Goal: Complete application form

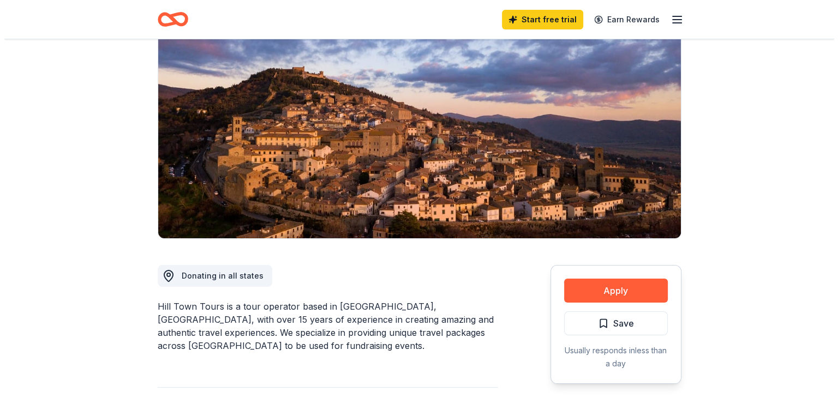
scroll to position [109, 0]
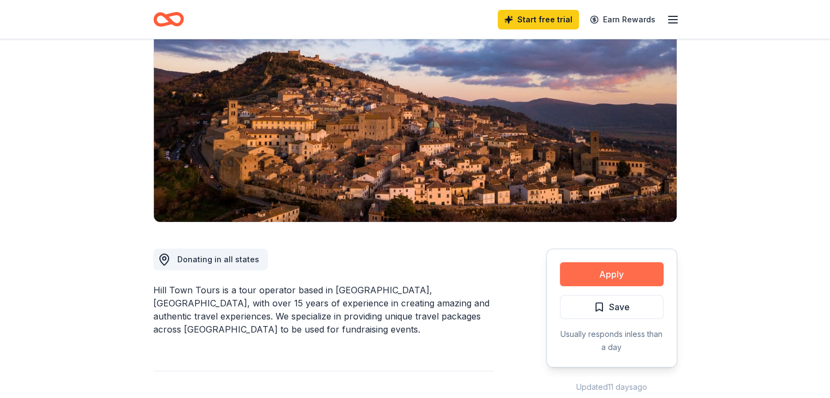
click at [594, 272] on button "Apply" at bounding box center [612, 274] width 104 height 24
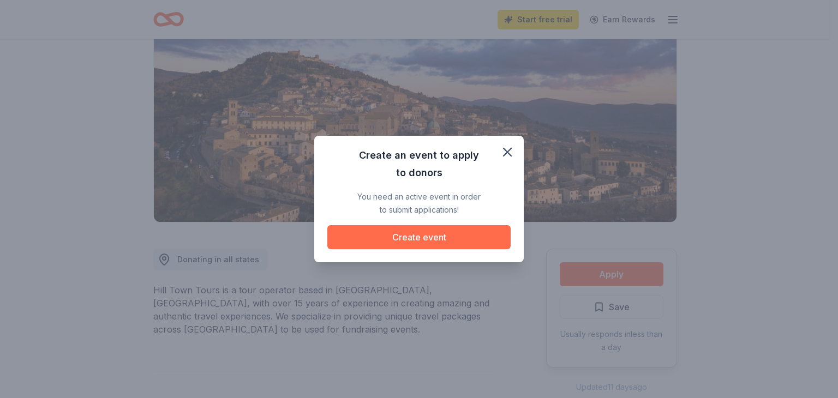
click at [420, 230] on button "Create event" at bounding box center [418, 237] width 183 height 24
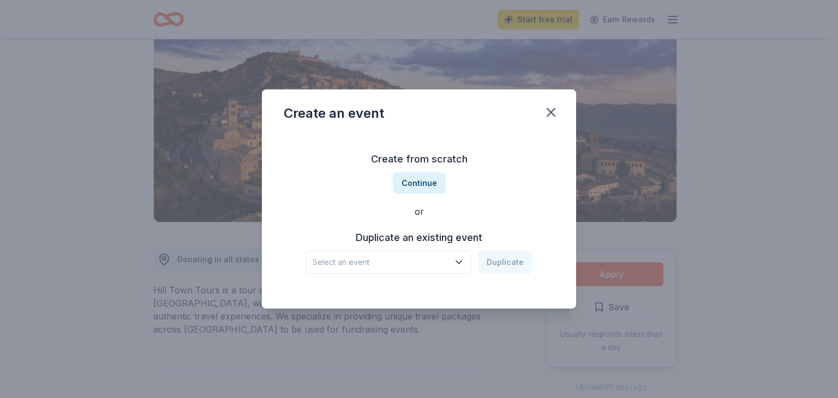
click at [460, 258] on icon "button" at bounding box center [458, 262] width 11 height 11
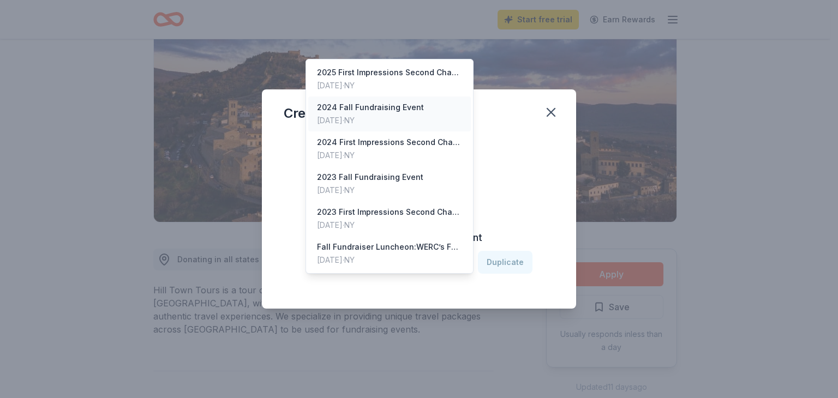
click at [391, 101] on div "2024 Fall Fundraising Event" at bounding box center [370, 107] width 107 height 13
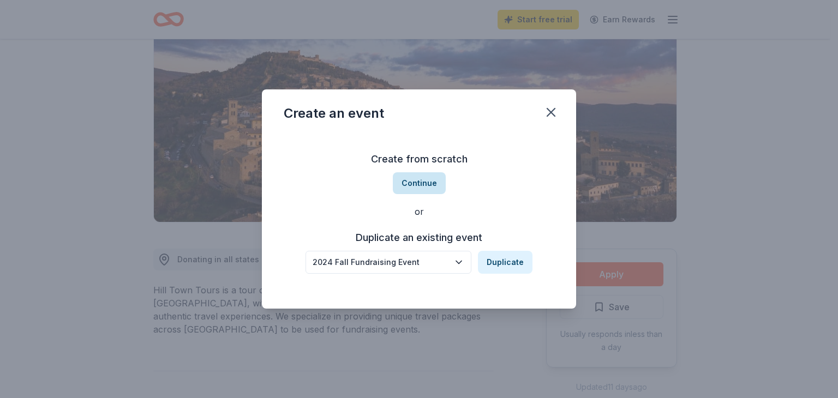
click at [419, 180] on button "Continue" at bounding box center [419, 183] width 53 height 22
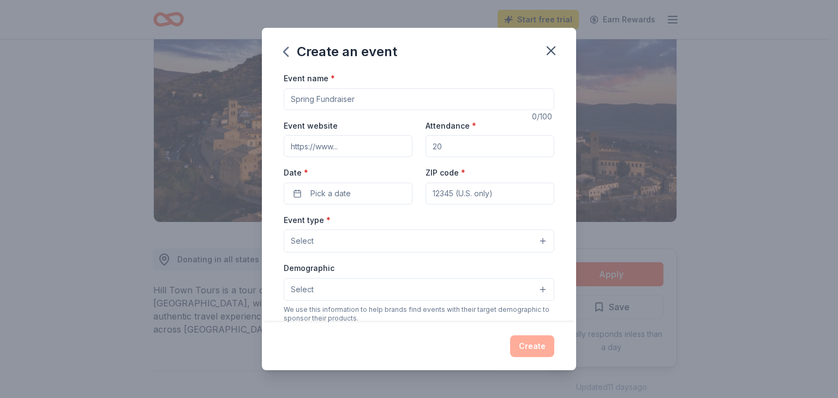
click at [316, 99] on input "Event name *" at bounding box center [419, 99] width 271 height 22
click at [354, 97] on input "Event name *" at bounding box center [419, 99] width 271 height 22
drag, startPoint x: 358, startPoint y: 99, endPoint x: 289, endPoint y: 93, distance: 70.1
click at [286, 95] on input "Event name *" at bounding box center [419, 99] width 271 height 22
type input "Constellation Building Fall Luncheon"
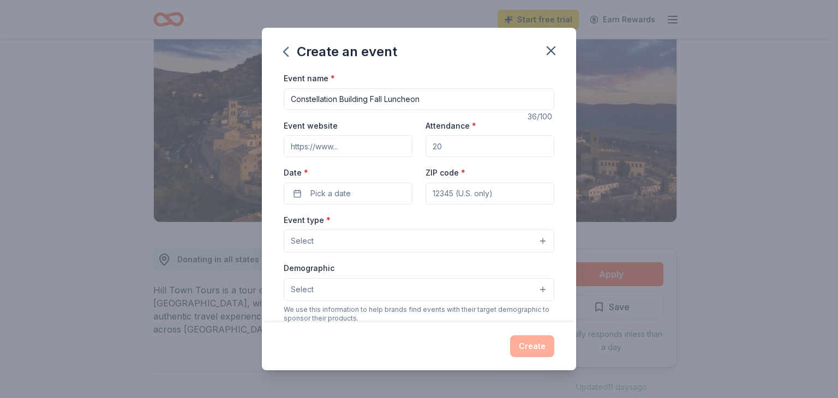
click at [443, 150] on input "Attendance *" at bounding box center [490, 146] width 129 height 22
type input "350"
click at [427, 192] on input "ZIP code *" at bounding box center [490, 194] width 129 height 22
type input "12180"
type input "[STREET_ADDRESS][PERSON_NAME]"
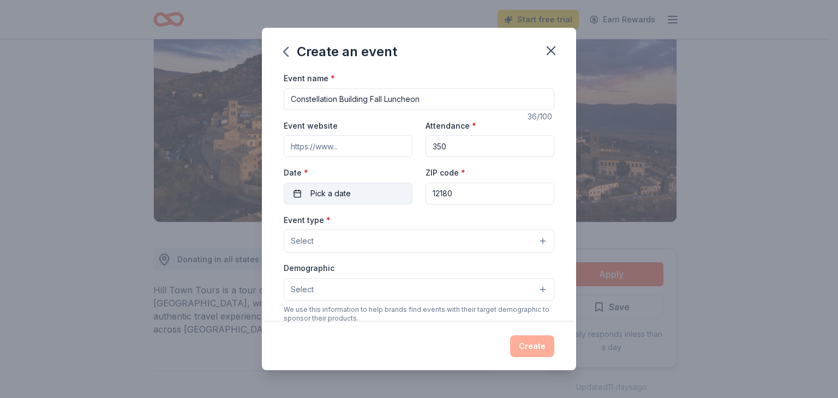
type input "12180"
click at [300, 190] on button "Pick a date" at bounding box center [348, 194] width 129 height 22
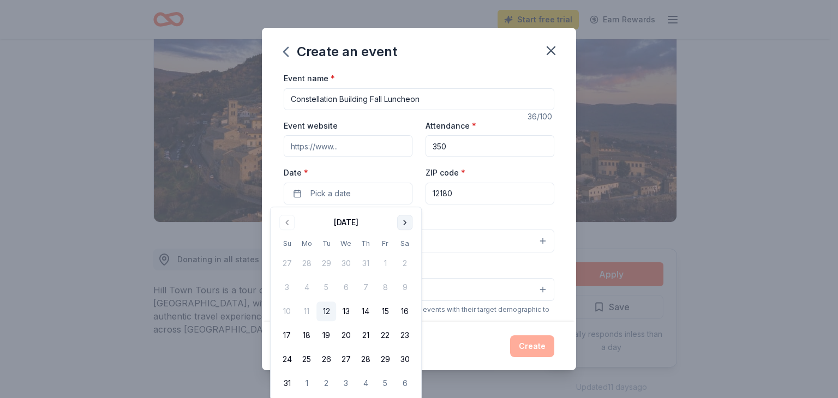
click at [404, 218] on button "Go to next month" at bounding box center [404, 222] width 15 height 15
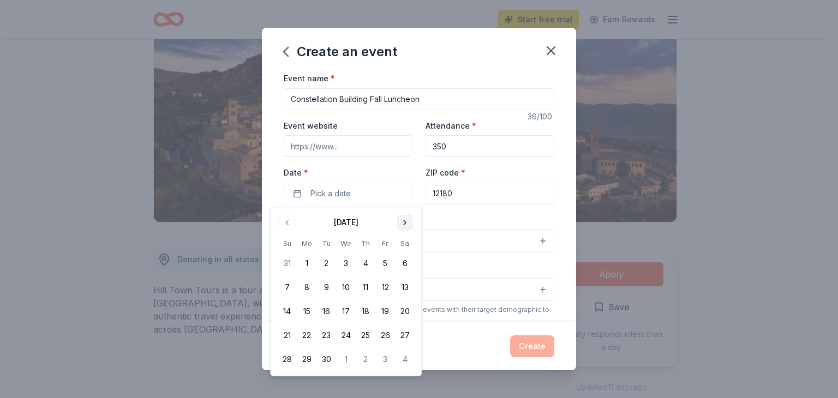
click at [404, 218] on button "Go to next month" at bounding box center [404, 222] width 15 height 15
click at [326, 333] on button "21" at bounding box center [326, 336] width 20 height 20
click at [339, 146] on input "Event website" at bounding box center [348, 146] width 129 height 22
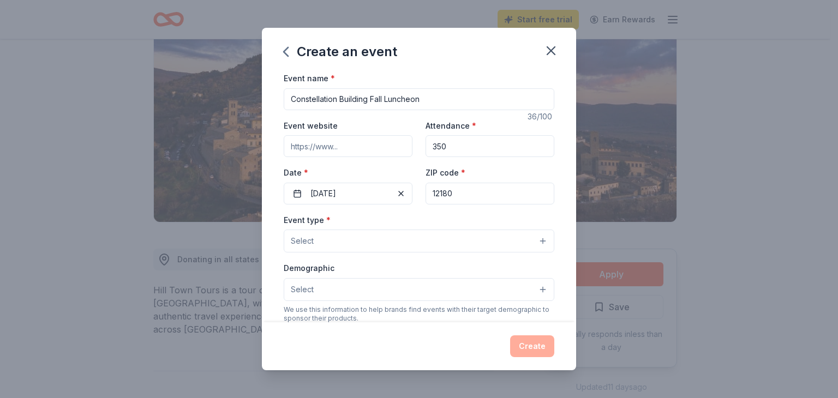
type input "[URL][DOMAIN_NAME]"
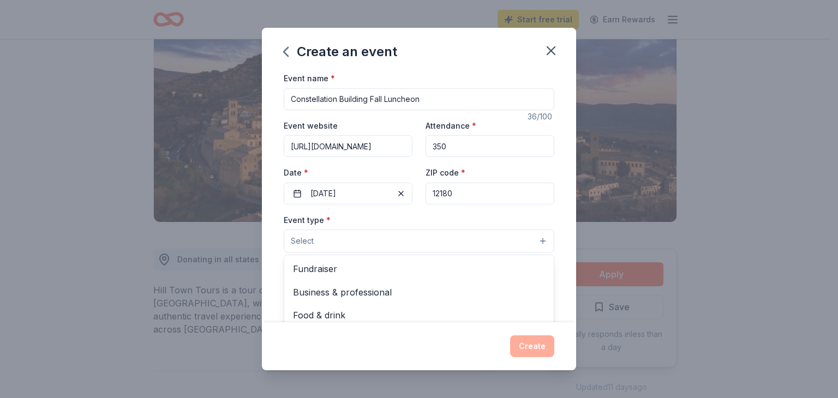
click at [533, 240] on button "Select" at bounding box center [419, 241] width 271 height 23
click at [328, 265] on span "Fundraiser" at bounding box center [419, 269] width 252 height 14
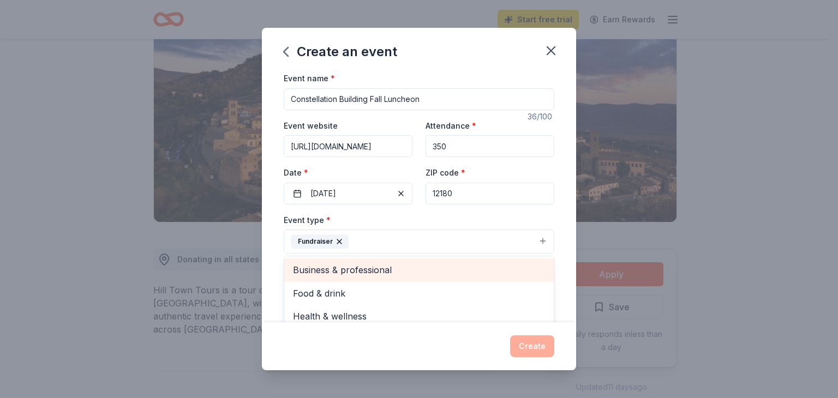
click at [391, 265] on span "Business & professional" at bounding box center [419, 270] width 252 height 14
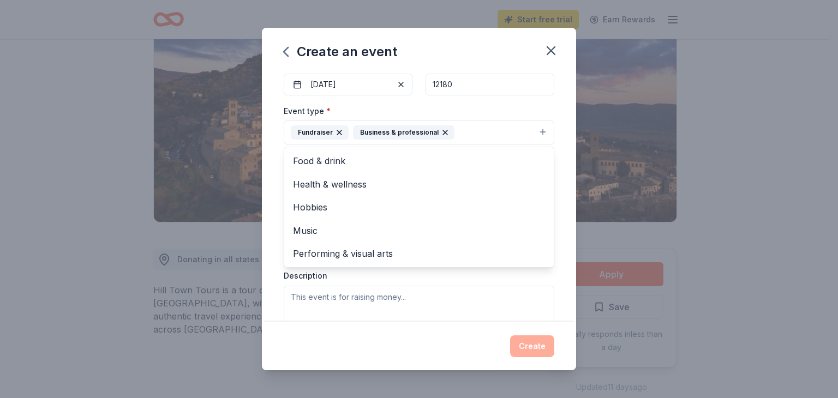
click at [352, 291] on div "Event type * Fundraiser Business & professional Food & drink Health & wellness …" at bounding box center [419, 219] width 271 height 231
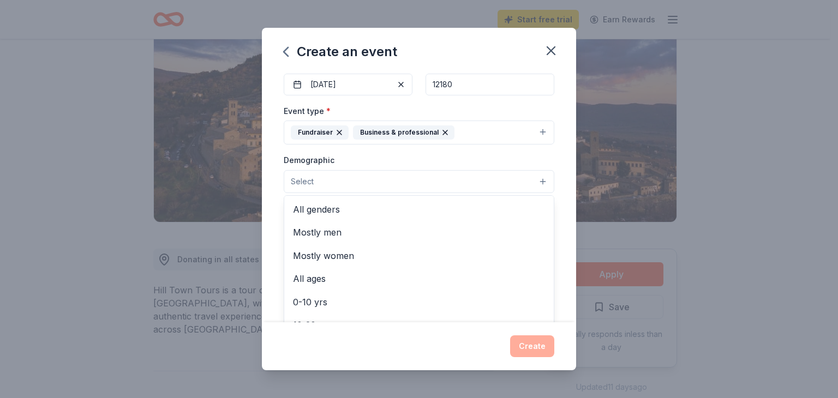
click at [534, 179] on button "Select" at bounding box center [419, 181] width 271 height 23
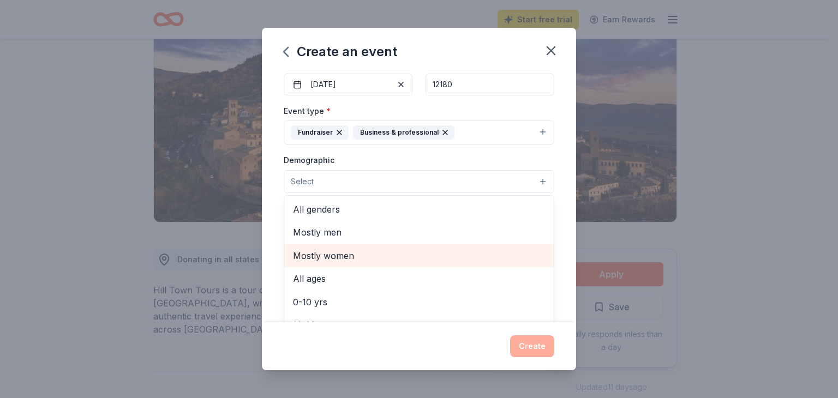
click at [326, 254] on span "Mostly women" at bounding box center [419, 256] width 252 height 14
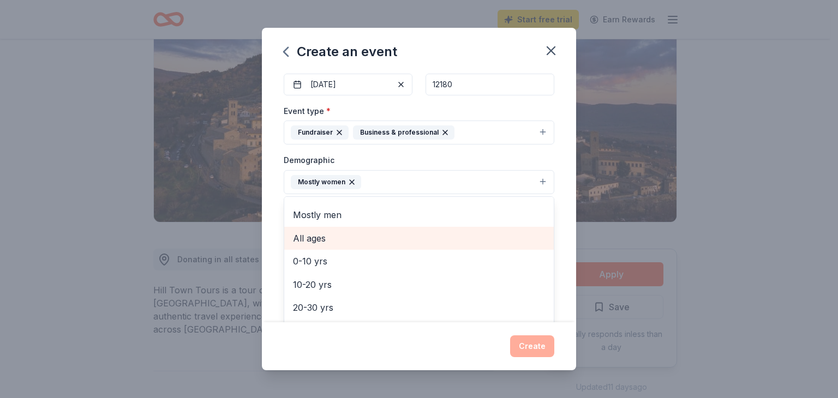
scroll to position [0, 0]
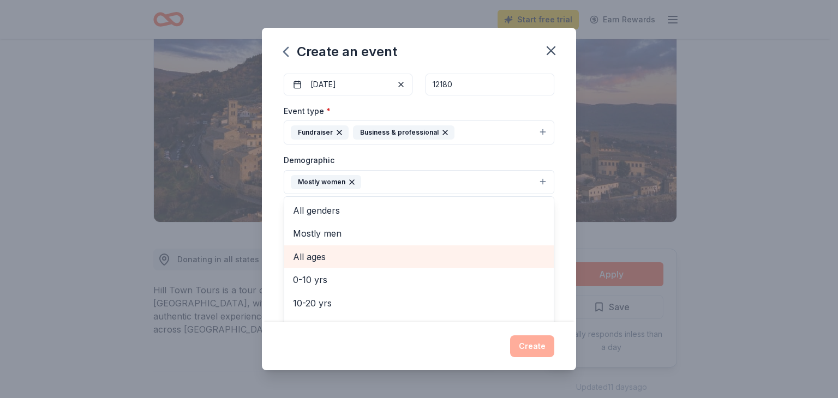
click at [306, 253] on span "All ages" at bounding box center [419, 257] width 252 height 14
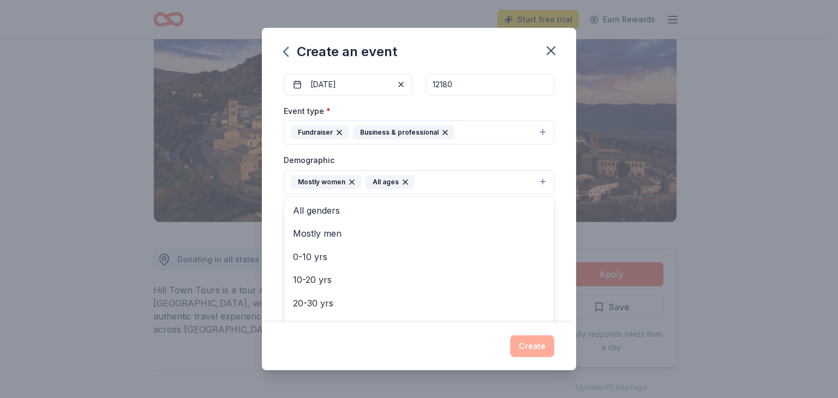
click at [557, 278] on div "Event name * Constellation Building Fall Luncheon 36 /100 Event website [URL][D…" at bounding box center [419, 196] width 314 height 251
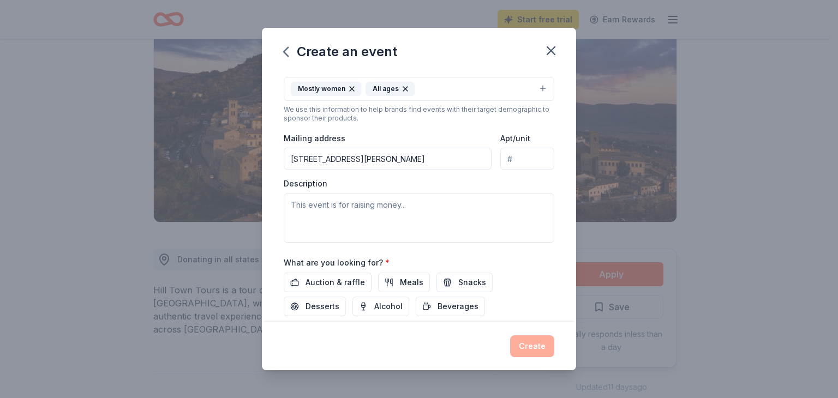
scroll to position [218, 0]
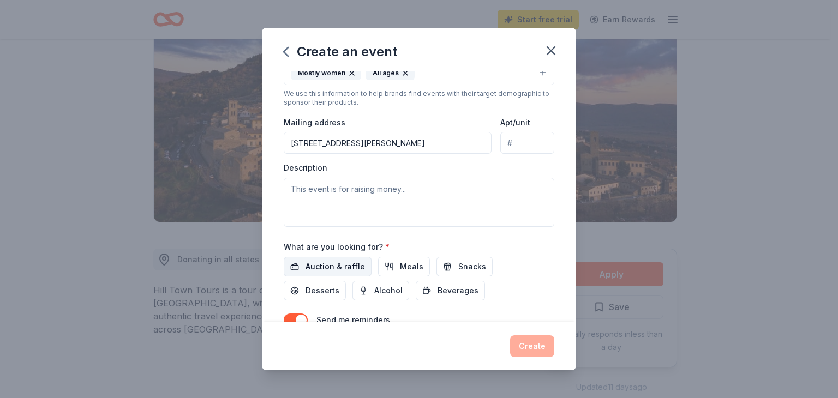
click at [322, 260] on span "Auction & raffle" at bounding box center [335, 266] width 59 height 13
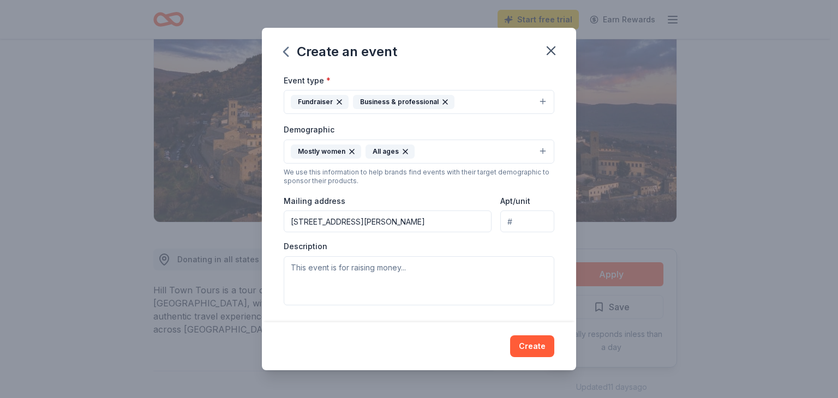
scroll to position [163, 0]
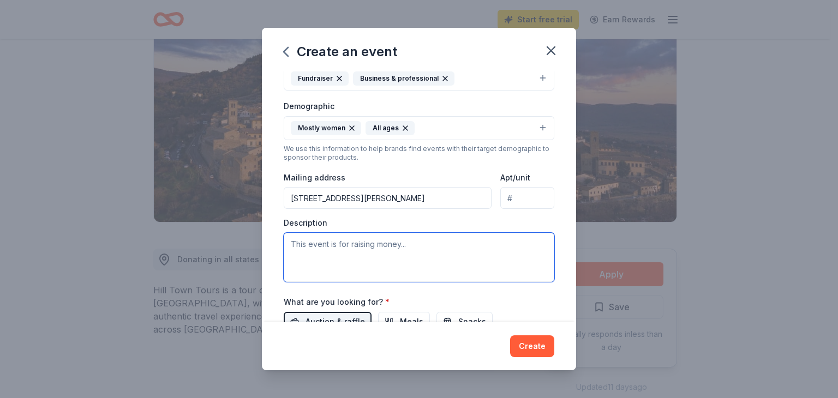
click at [295, 240] on textarea at bounding box center [419, 257] width 271 height 49
paste textarea "Lor Ipsumdo Sitametc Adipi’e Seddoeiusm & Temporin Utlabo (ETDO) ma aliqu en ad…"
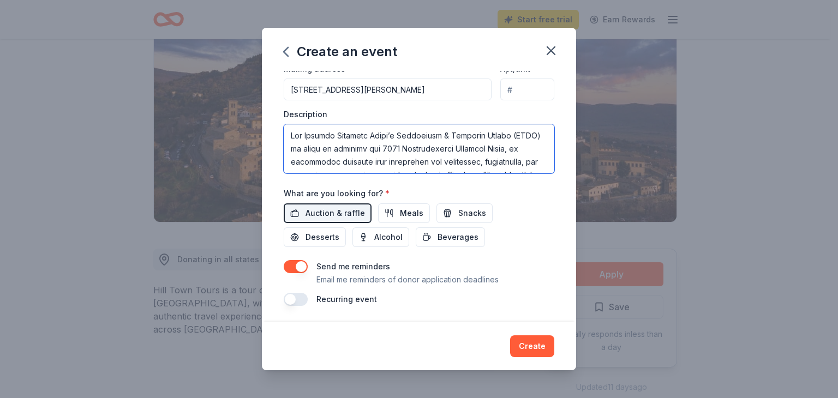
scroll to position [272, 0]
type textarea "Lor Ipsumdo Sitametc Adipi’e Seddoeiusm & Temporin Utlabo (ETDO) ma aliqu en ad…"
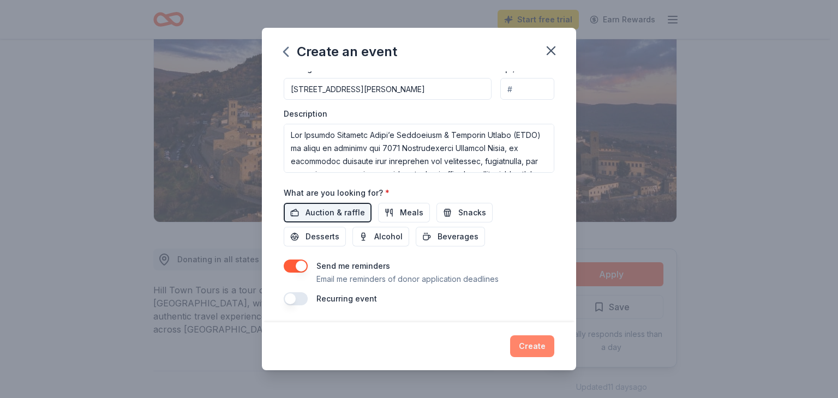
click at [538, 346] on button "Create" at bounding box center [532, 347] width 44 height 22
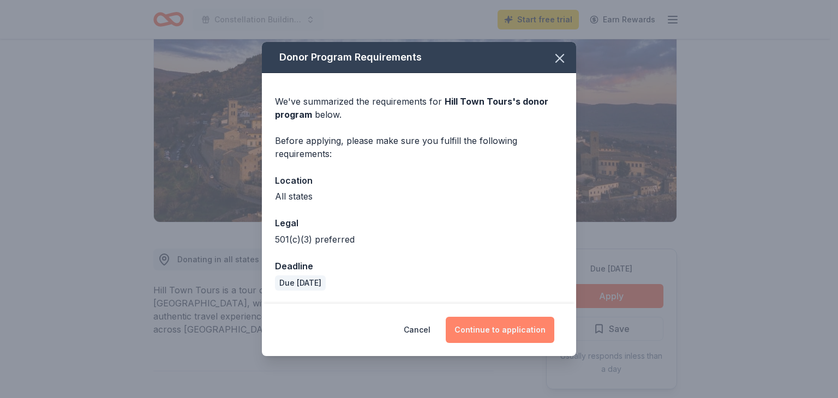
click at [509, 328] on button "Continue to application" at bounding box center [500, 330] width 109 height 26
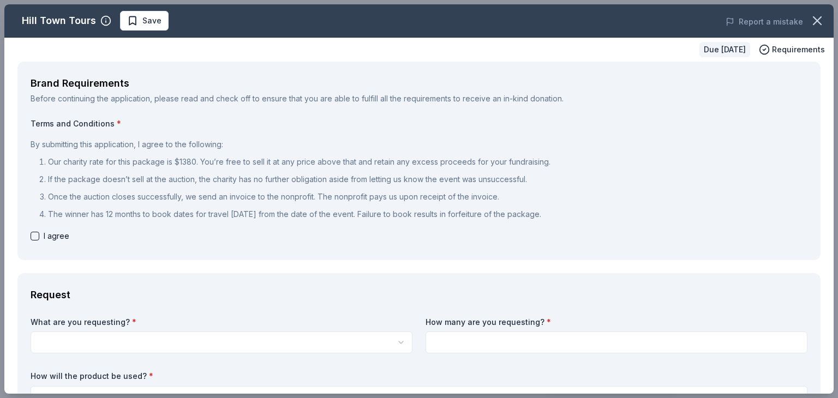
click at [35, 236] on button "button" at bounding box center [35, 236] width 9 height 9
checkbox input "true"
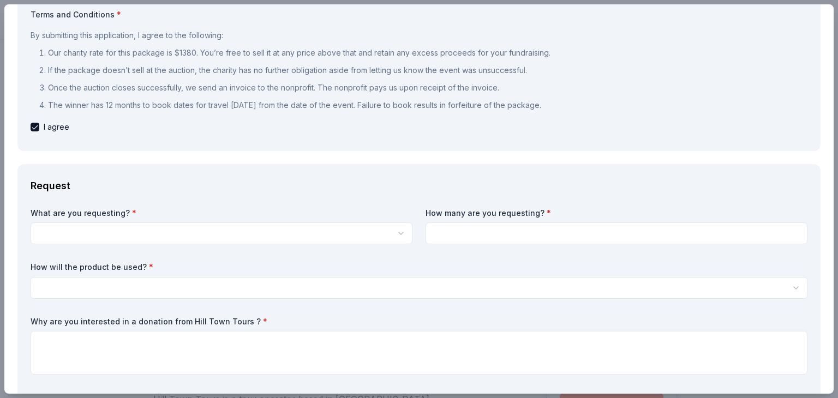
click at [49, 228] on html "Constellation Building Fall Luncheon Start free trial Earn Rewards Due [DATE] S…" at bounding box center [419, 199] width 838 height 398
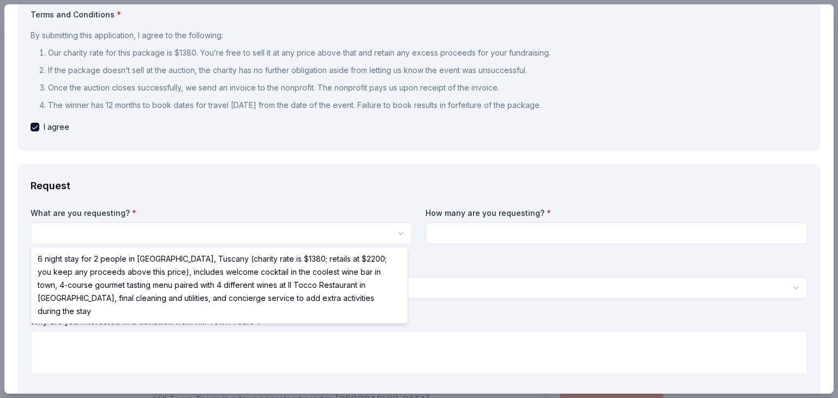
select select "6 night stay for 2 people in [GEOGRAPHIC_DATA], Tuscany (charity rate is $1380;…"
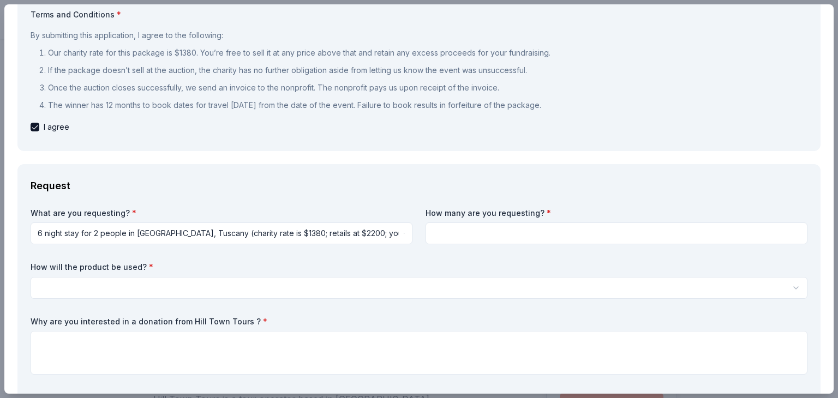
click at [436, 236] on input at bounding box center [617, 234] width 382 height 22
type input "1"
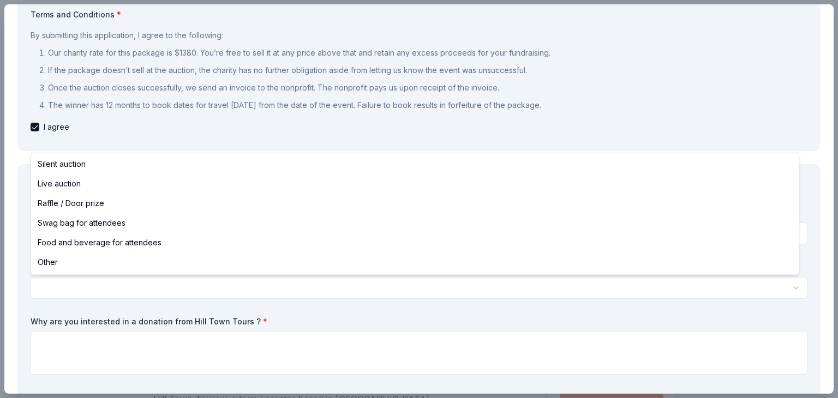
click at [54, 286] on html "Constellation Building Fall Luncheon Save Apply Due [DATE] [GEOGRAPHIC_DATA] To…" at bounding box center [419, 199] width 838 height 398
select select "raffleDoorPrize"
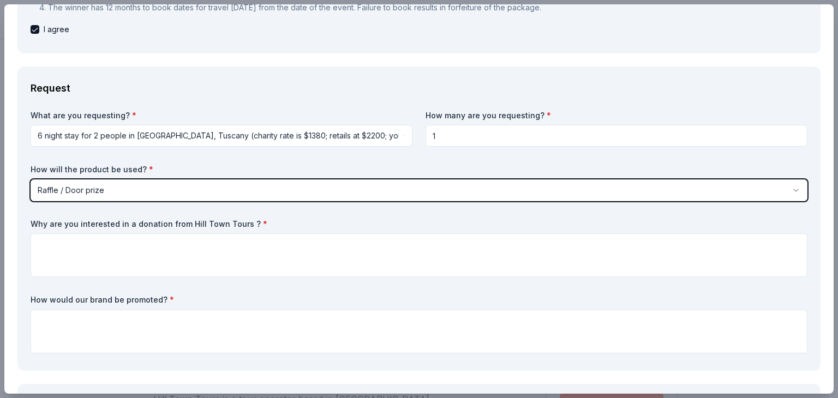
scroll to position [218, 0]
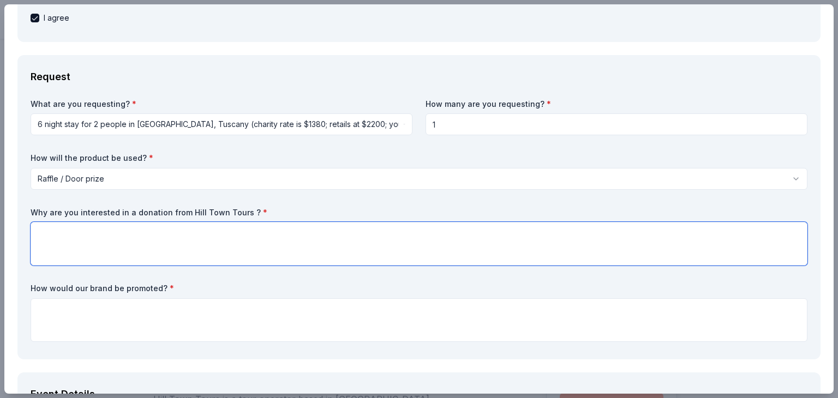
click at [38, 232] on textarea at bounding box center [419, 244] width 777 height 44
click at [49, 234] on textarea at bounding box center [419, 244] width 777 height 44
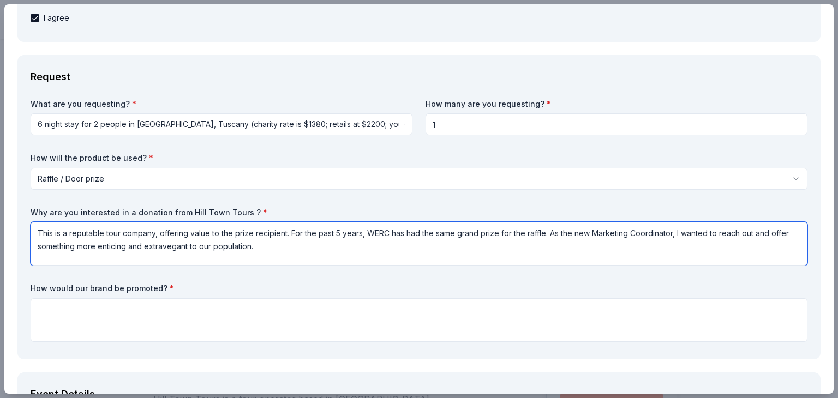
click at [168, 245] on textarea "This is a reputable tour company, offering value to the prize recipient. For th…" at bounding box center [419, 244] width 777 height 44
click at [166, 245] on textarea "This is a reputable tour company, offering value to the prize recipient. For th…" at bounding box center [419, 244] width 777 height 44
type textarea "This is a reputable tour company, offering value to the prize recipient. For th…"
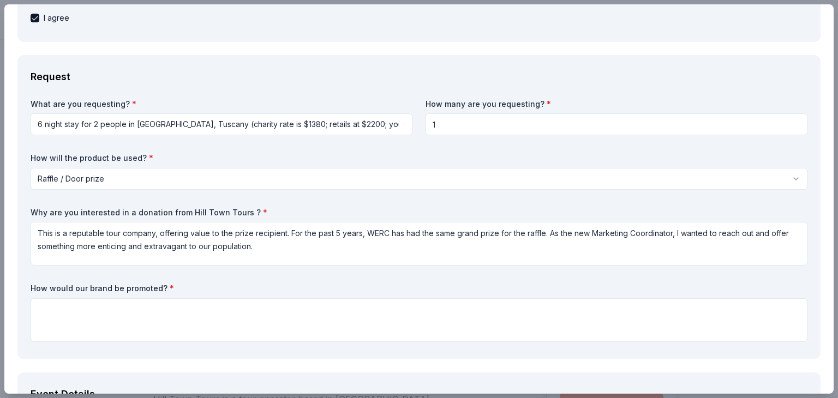
click at [227, 280] on div "What are you requesting? * 6 night stay for 2 people in [GEOGRAPHIC_DATA], [GEO…" at bounding box center [419, 223] width 777 height 248
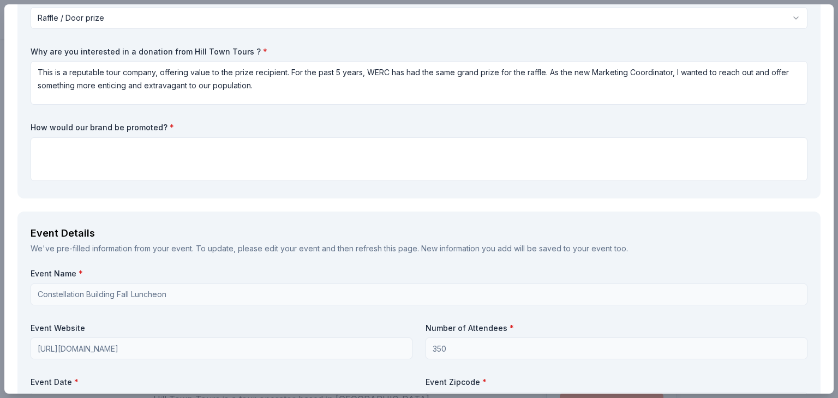
scroll to position [382, 0]
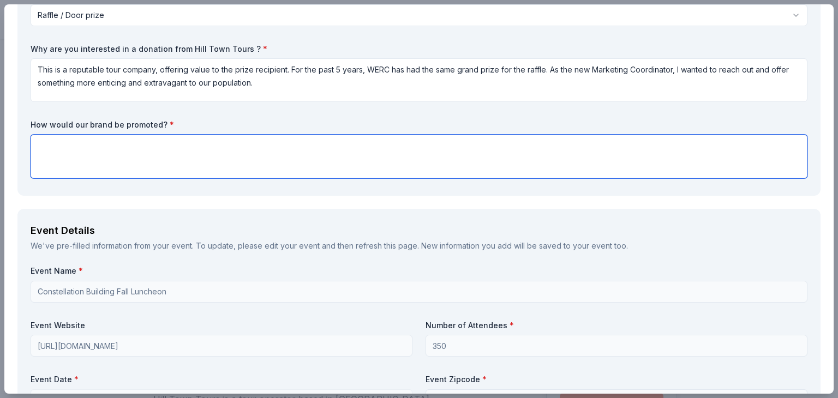
click at [46, 147] on textarea at bounding box center [419, 157] width 777 height 44
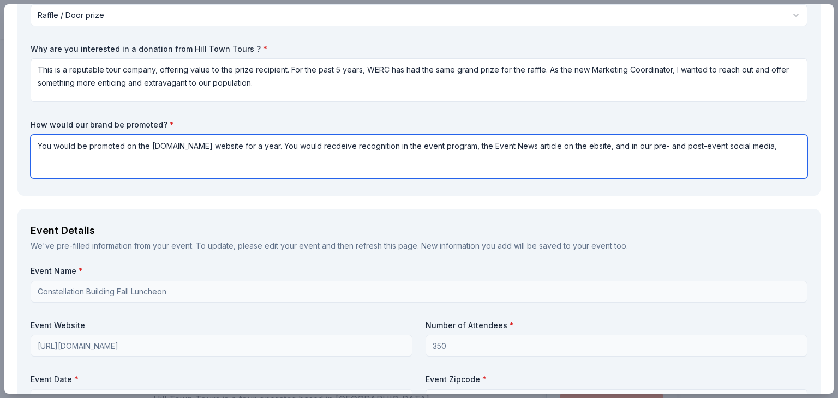
click at [593, 145] on textarea "You would be promoted on the [DOMAIN_NAME] website for a year. You would recdei…" at bounding box center [419, 157] width 777 height 44
click at [344, 144] on textarea "You would be promoted on the [DOMAIN_NAME] website for a year. You would recdei…" at bounding box center [419, 157] width 777 height 44
click at [51, 146] on textarea "You would be promoted on the [DOMAIN_NAME] website for a year. You would receiv…" at bounding box center [419, 157] width 777 height 44
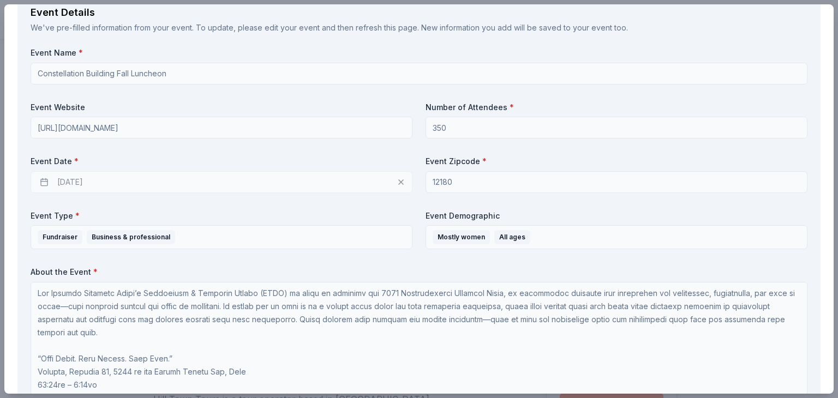
scroll to position [1, 0]
type textarea "Your logo would be promoted on the [DOMAIN_NAME] website for a year. You would …"
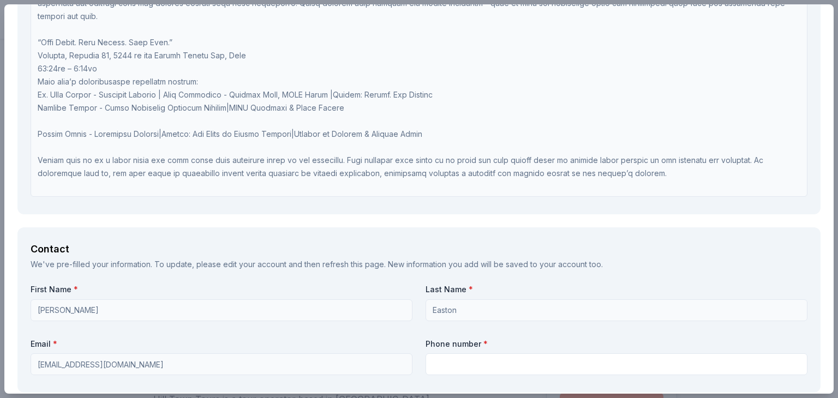
scroll to position [928, 0]
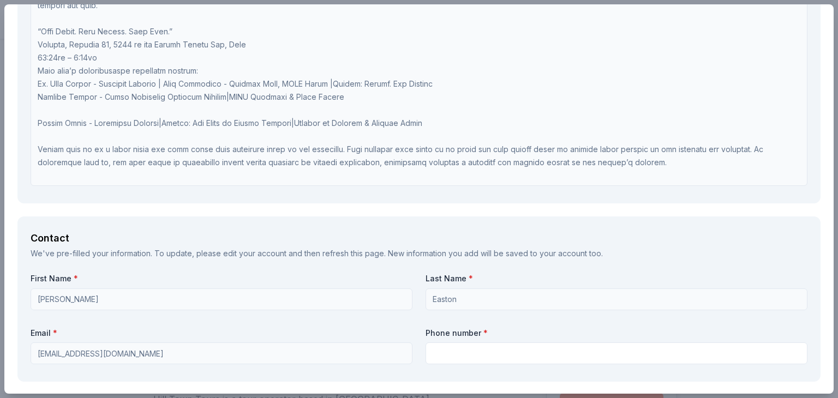
drag, startPoint x: 371, startPoint y: 255, endPoint x: 304, endPoint y: 255, distance: 67.1
click at [314, 255] on div "We've pre-filled your information. To update, please edit your account and then…" at bounding box center [419, 253] width 777 height 13
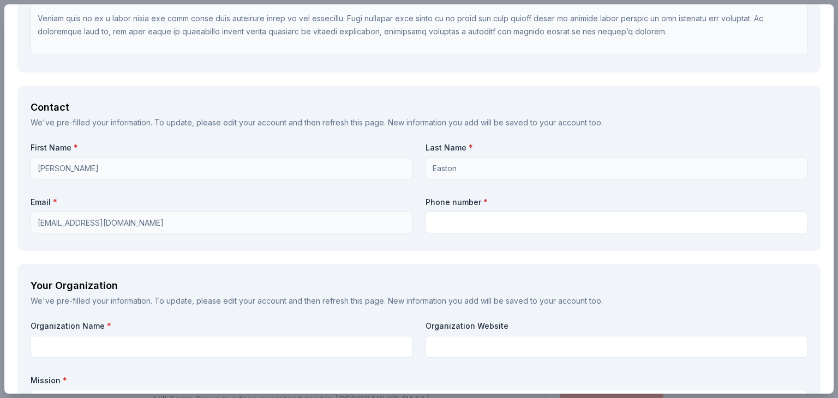
scroll to position [1091, 0]
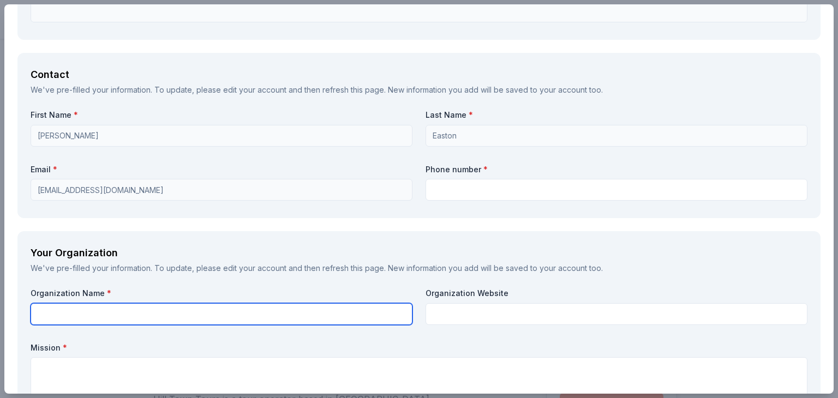
click at [50, 310] on input "text" at bounding box center [222, 314] width 382 height 22
type input "Capital District Women's Employment and Resource Center"
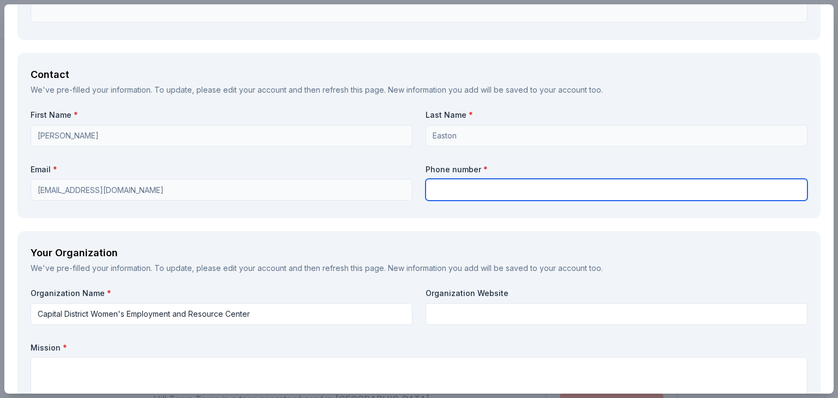
type input "5185057806"
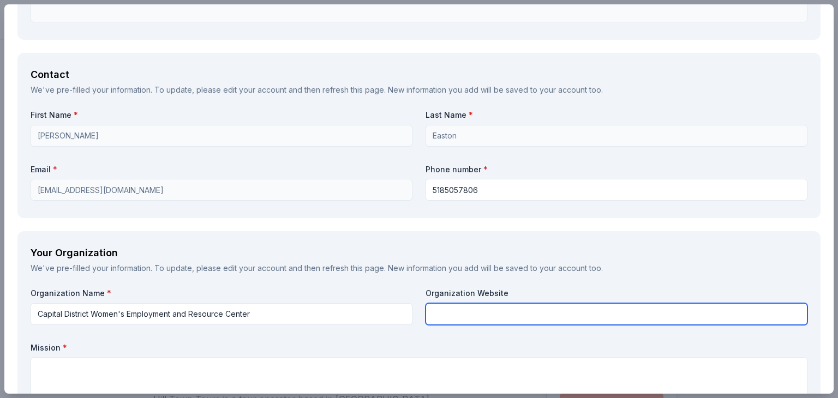
type input "Capital District Women's Employment and Resource Center"
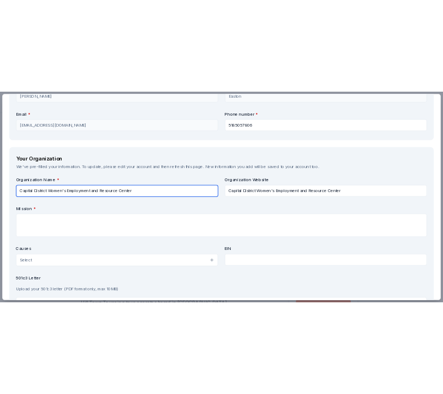
scroll to position [1200, 0]
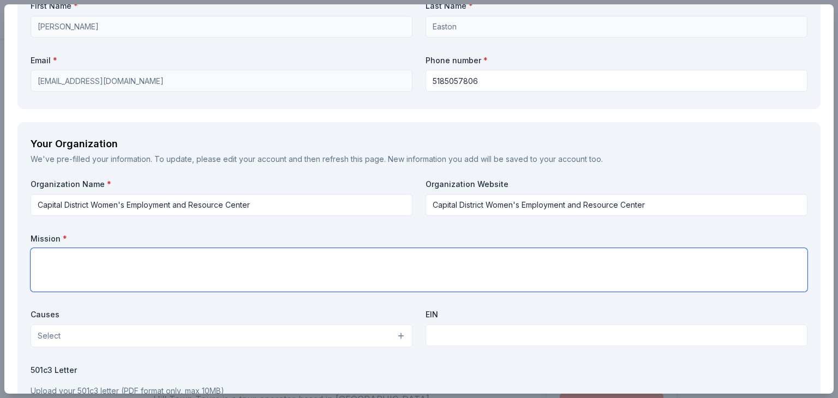
click at [43, 262] on textarea at bounding box center [419, 270] width 777 height 44
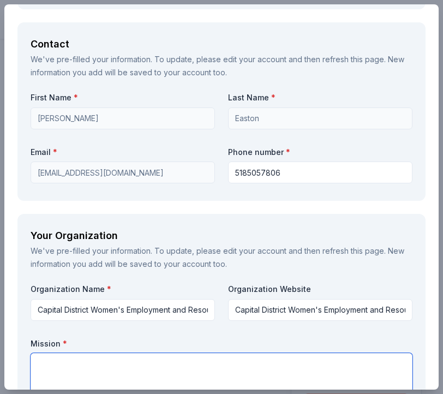
click at [101, 384] on textarea at bounding box center [222, 375] width 382 height 44
click at [37, 361] on textarea at bounding box center [222, 375] width 382 height 44
paste textarea "WERC is a not-for-profit organization that works to advance women’s success in …"
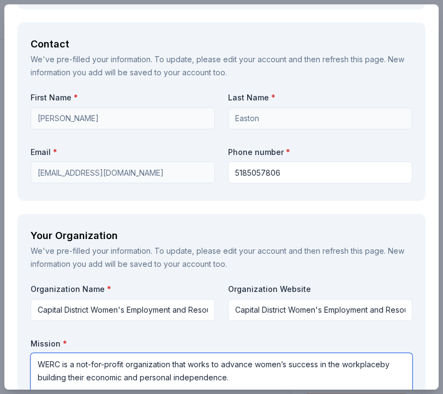
click at [354, 366] on textarea "WERC is a not-for-profit organization that works to advance women’s success in …" at bounding box center [222, 375] width 382 height 44
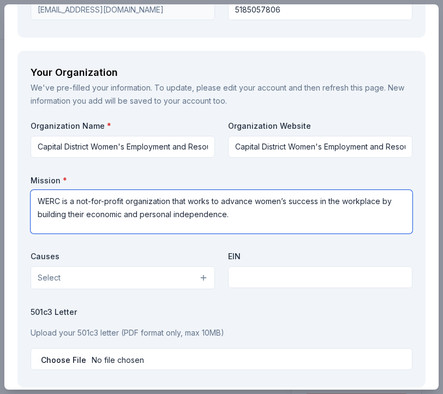
scroll to position [1364, 0]
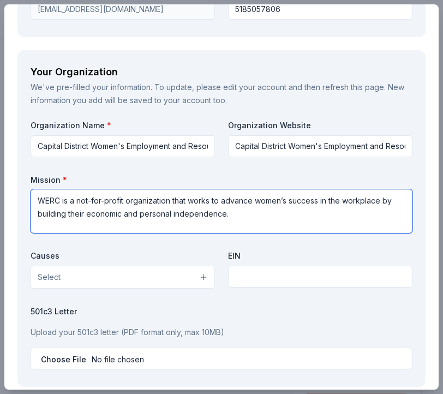
type textarea "WERC is a not-for-profit organization that works to advance women’s success in …"
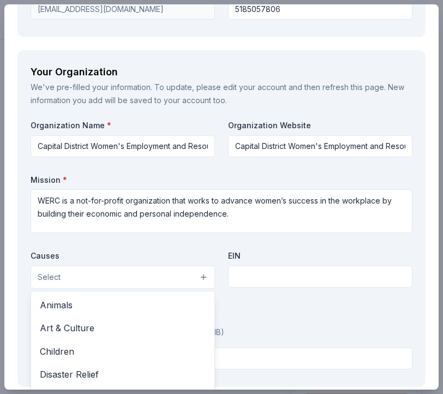
click at [198, 276] on button "Select" at bounding box center [123, 277] width 184 height 23
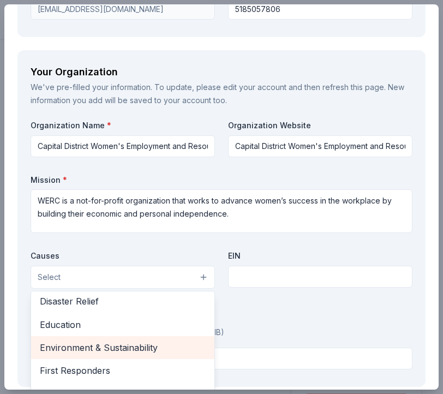
scroll to position [55, 0]
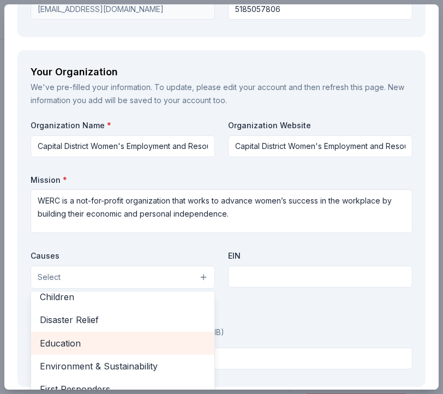
click at [69, 345] on span "Education" at bounding box center [123, 343] width 166 height 14
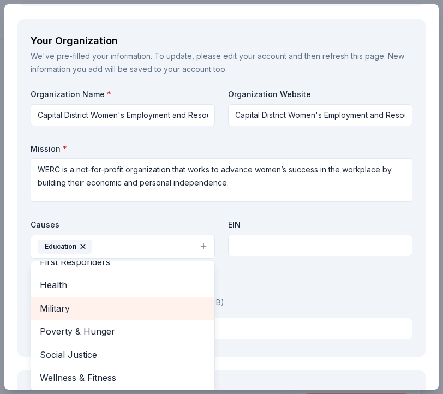
scroll to position [1419, 0]
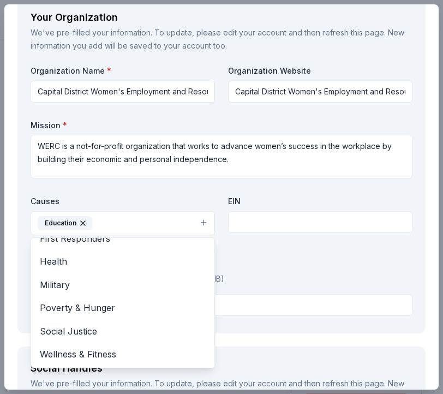
click at [244, 244] on div "Organization Name * Capital District Women's Employment and Resource Center Org…" at bounding box center [222, 192] width 382 height 254
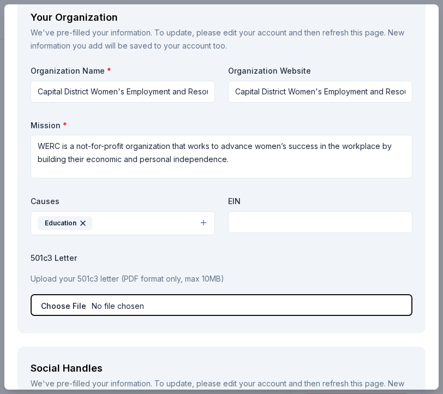
click at [164, 299] on input "file" at bounding box center [222, 305] width 382 height 22
type input "C:\fakepath\Capital District WERC - IRS_Determination_Letter.pdf"
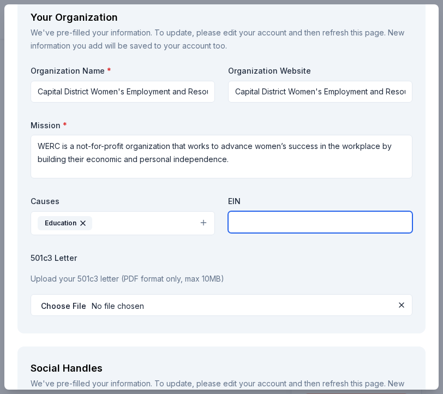
click at [243, 223] on input "text" at bounding box center [320, 222] width 184 height 22
type input "[US_EMPLOYER_IDENTIFICATION_NUMBER]"
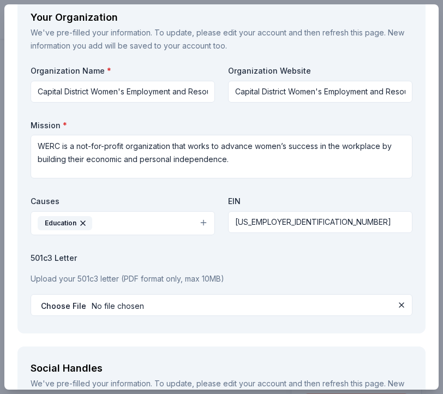
click at [95, 247] on div "Organization Name * Capital District Women's Employment and Resource Center Org…" at bounding box center [222, 192] width 382 height 254
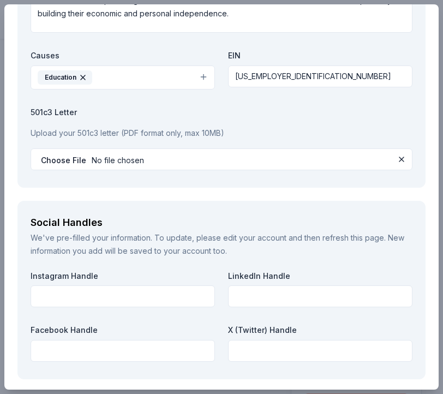
scroll to position [1582, 0]
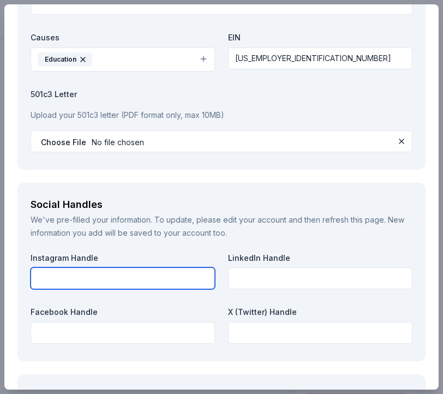
click at [70, 279] on input "text" at bounding box center [123, 278] width 184 height 22
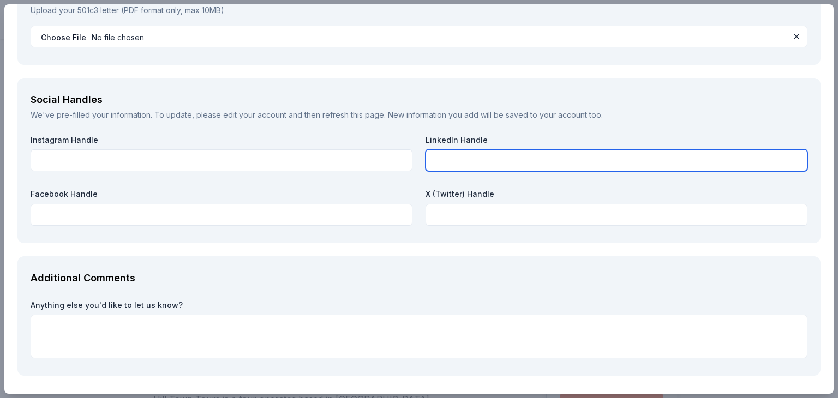
click at [428, 160] on input "text" at bounding box center [617, 161] width 382 height 22
paste input "Capital District WERC Capital District Women's Employment and Resource Center (…"
click at [506, 158] on input "Capital District WERC Capital District Women's Employment and Resource Center (…" at bounding box center [617, 161] width 382 height 22
type input "Capital District WERC -- Capital District Women's Employment and Resource Cente…"
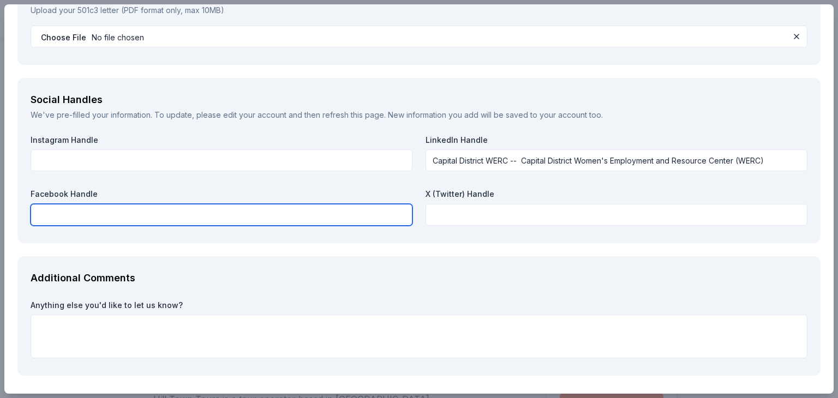
click at [44, 218] on input "text" at bounding box center [222, 215] width 382 height 22
type input "Capital District WERC"
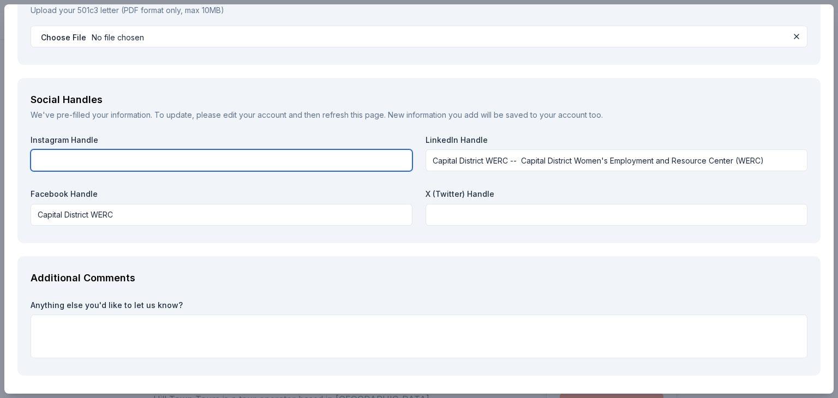
click at [89, 164] on input "text" at bounding box center [222, 161] width 382 height 22
type input "cdwerc"
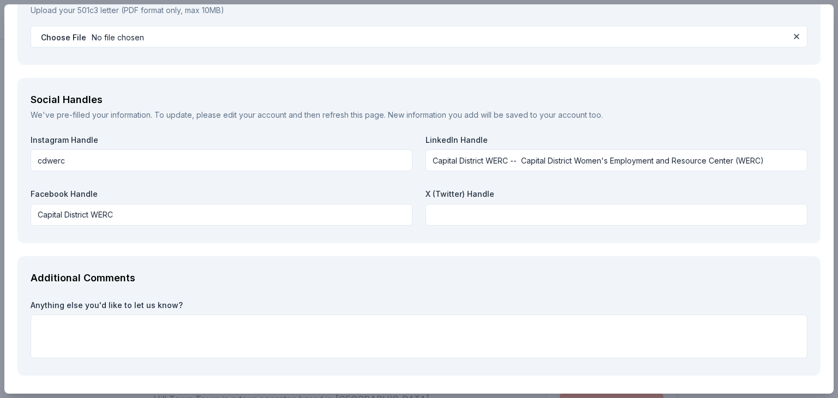
click at [118, 234] on div "Social Handles We've pre-filled your information. To update, please edit your a…" at bounding box center [418, 160] width 803 height 165
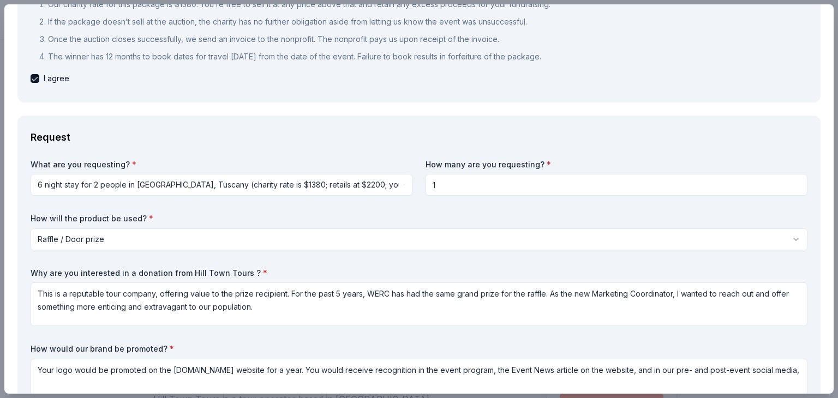
scroll to position [273, 0]
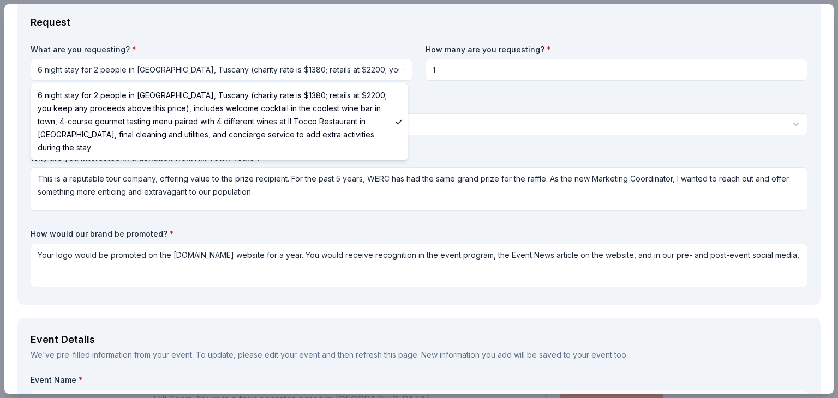
click at [373, 68] on html "Constellation Building Fall Luncheon Save Apply Due [DATE] [GEOGRAPHIC_DATA] To…" at bounding box center [419, 199] width 838 height 398
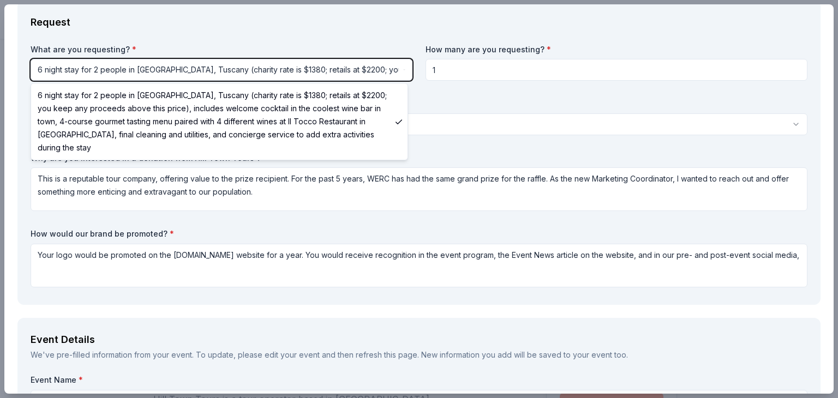
drag, startPoint x: 389, startPoint y: 63, endPoint x: 511, endPoint y: 66, distance: 122.8
click at [389, 62] on html "Constellation Building Fall Luncheon Save Apply Due [DATE] [GEOGRAPHIC_DATA] To…" at bounding box center [419, 199] width 838 height 398
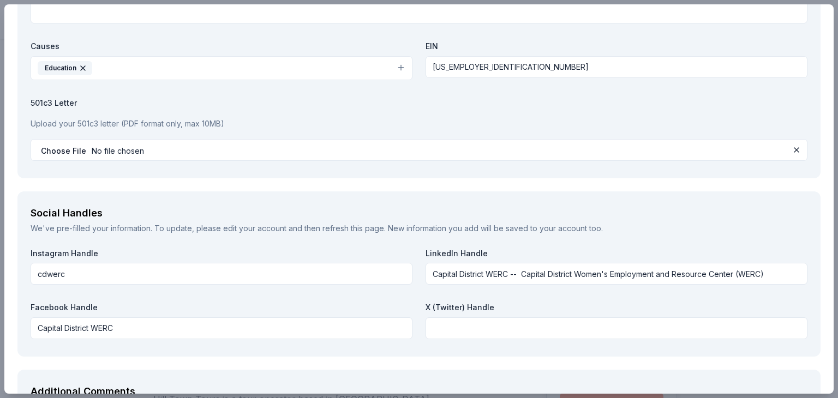
scroll to position [1621, 0]
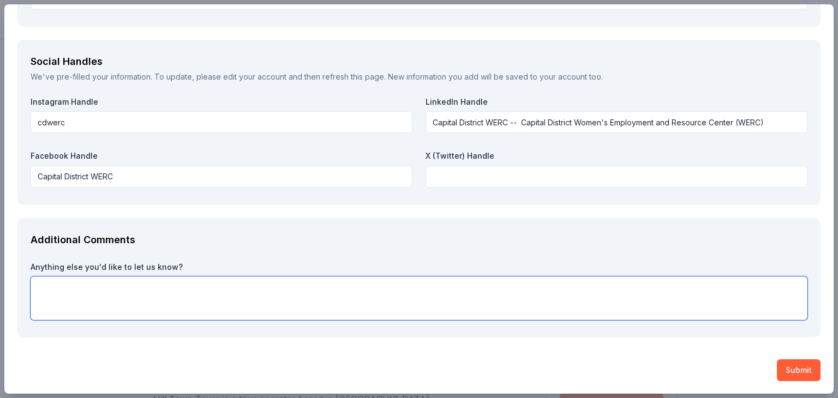
click at [38, 286] on textarea at bounding box center [419, 299] width 777 height 44
paste textarea "Since [DATE], the Capital District Women's Employment & Resource Center (WERC)p…"
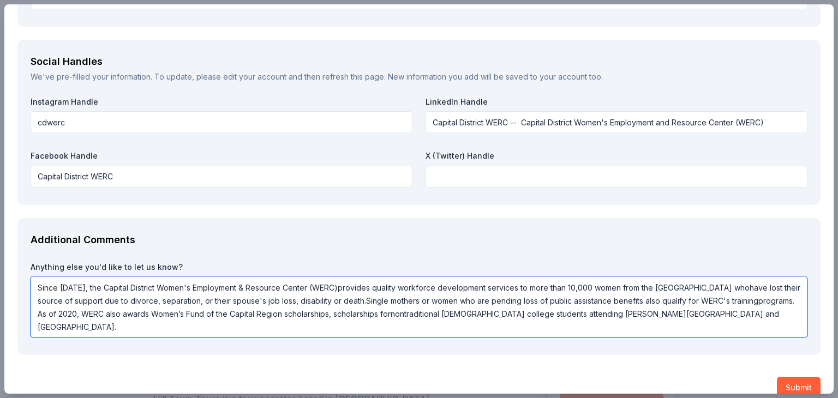
click at [362, 300] on textarea "Since [DATE], the Capital District Women's Employment & Resource Center (WERC)p…" at bounding box center [419, 307] width 777 height 61
click at [466, 315] on textarea "Since [DATE], the Capital District Women's Employment & Resource Center (WERC)p…" at bounding box center [419, 307] width 777 height 61
click at [713, 285] on textarea "Since [DATE], the Capital District Women's Employment & Resource Center (WERC)p…" at bounding box center [419, 307] width 777 height 61
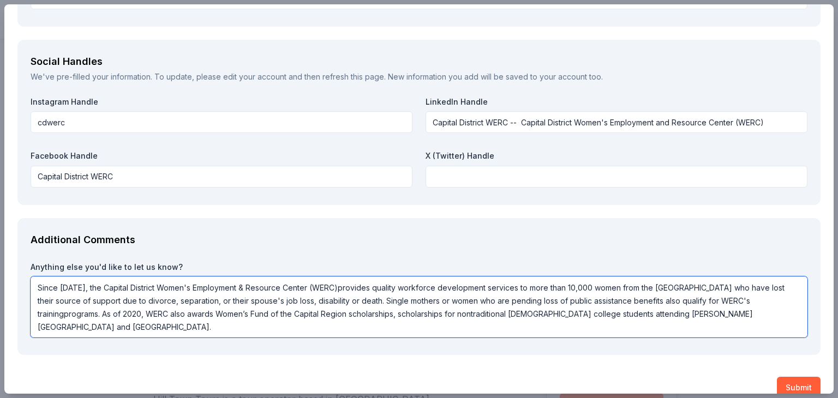
click at [88, 310] on textarea "Since [DATE], the Capital District Women's Employment & Resource Center (WERC)p…" at bounding box center [419, 307] width 777 height 61
click at [83, 321] on textarea "Since [DATE], the Capital District Women's Employment & Resource Center (WERC)p…" at bounding box center [419, 307] width 777 height 61
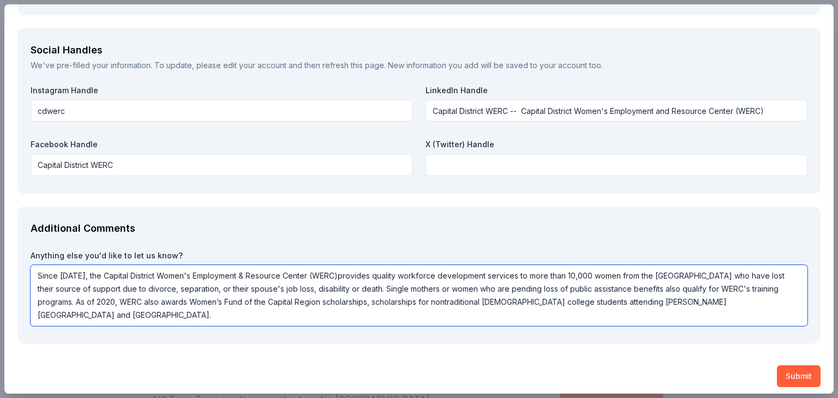
scroll to position [1638, 0]
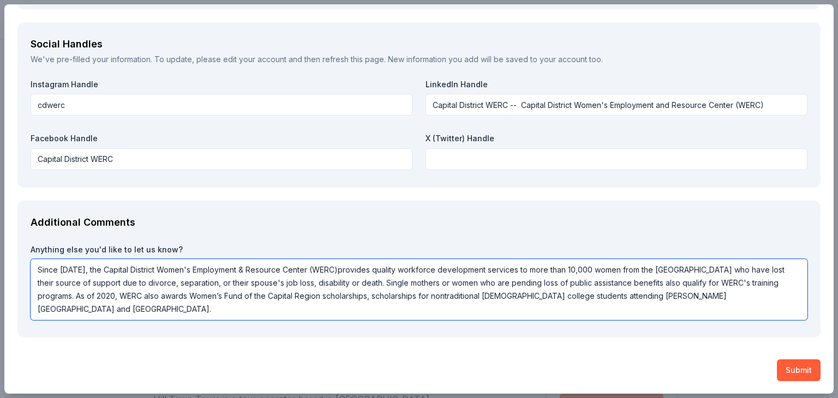
click at [331, 272] on textarea "Since [DATE], the Capital District Women's Employment & Resource Center (WERC)p…" at bounding box center [419, 289] width 777 height 61
click at [205, 309] on textarea "Since [DATE], the Capital District Women's Employment & Resource Center (WERC) …" at bounding box center [419, 289] width 777 height 61
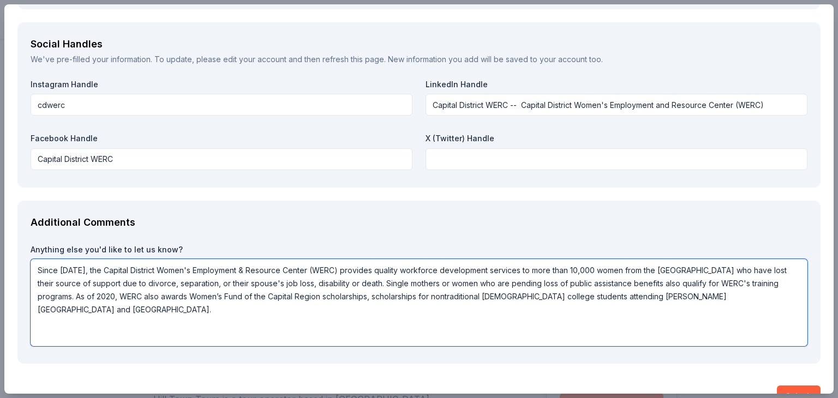
click at [45, 326] on textarea "Since [DATE], the Capital District Women's Employment & Resource Center (WERC) …" at bounding box center [419, 302] width 777 height 87
paste textarea "Lore ipsumdo sitame co ADIP’e 10-sedd eius tempori (utlab 4193) etdoloremagna a…"
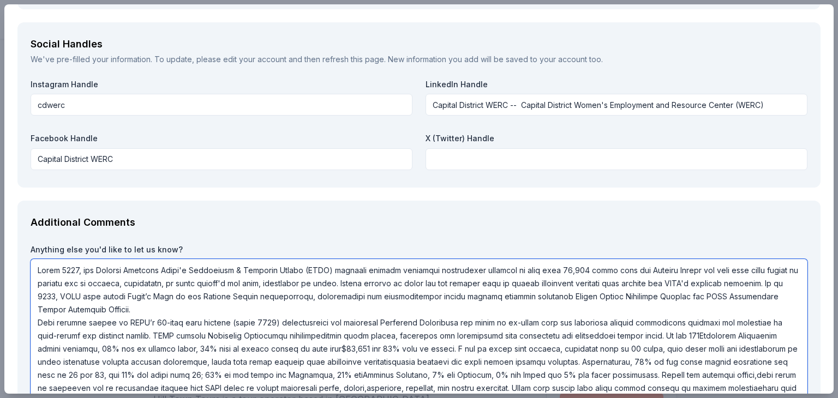
scroll to position [1648, 0]
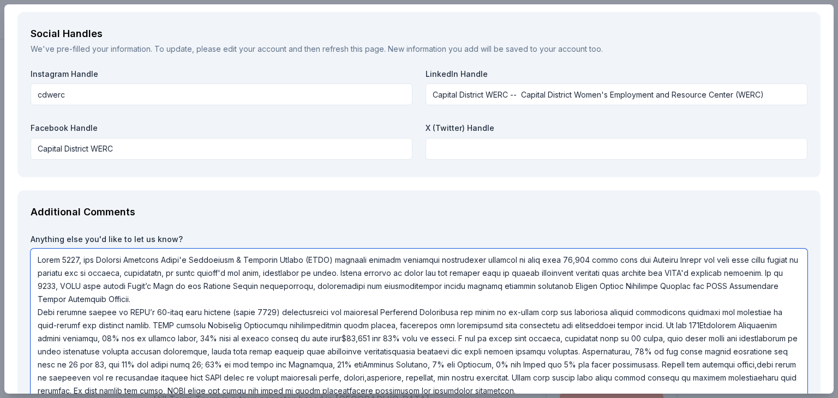
click at [196, 297] on textarea at bounding box center [419, 332] width 777 height 166
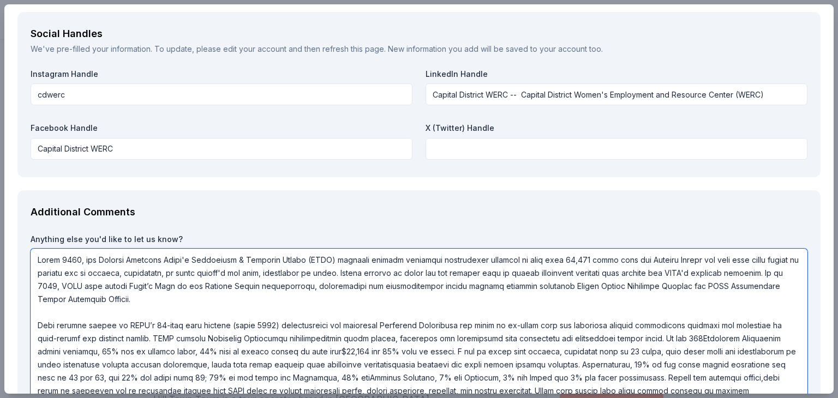
click at [122, 321] on textarea at bounding box center [419, 338] width 777 height 179
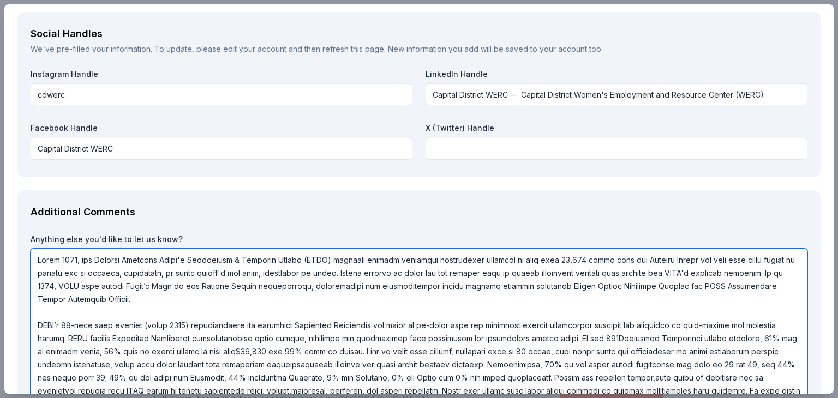
click at [67, 318] on textarea at bounding box center [419, 338] width 777 height 179
click at [223, 323] on textarea at bounding box center [419, 338] width 777 height 179
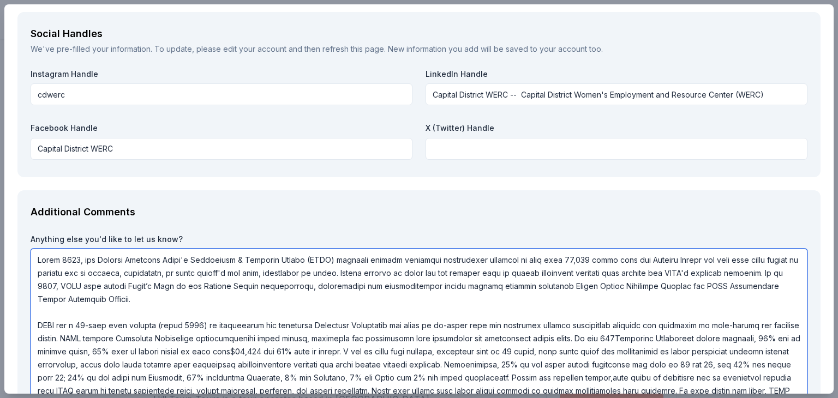
click at [583, 322] on textarea at bounding box center [419, 338] width 777 height 179
click at [259, 337] on textarea at bounding box center [419, 338] width 777 height 179
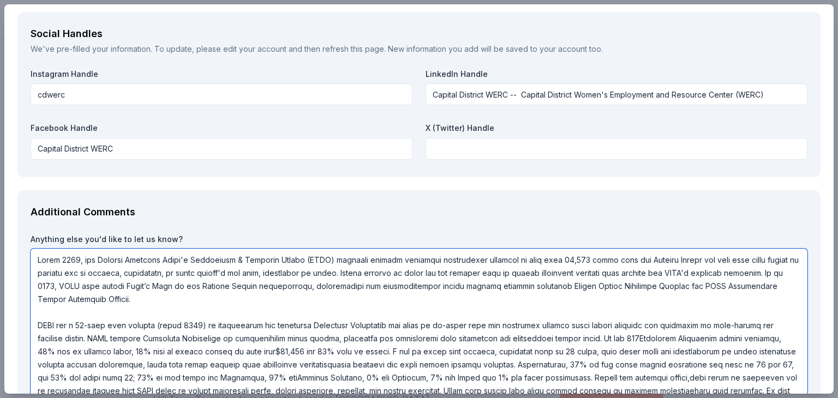
click at [642, 336] on textarea at bounding box center [419, 338] width 777 height 179
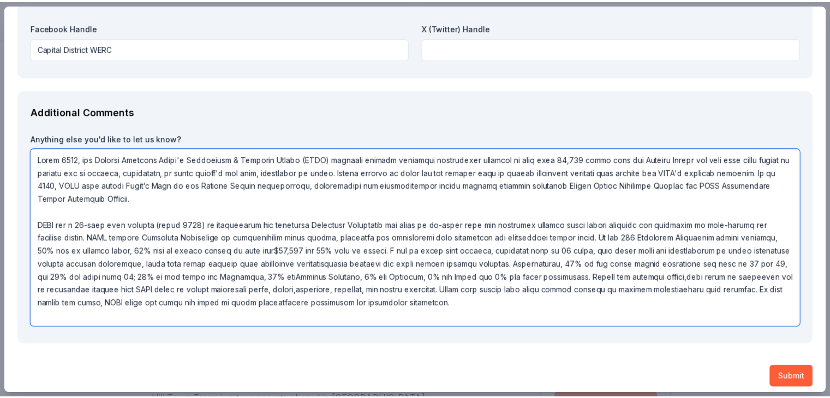
scroll to position [1756, 0]
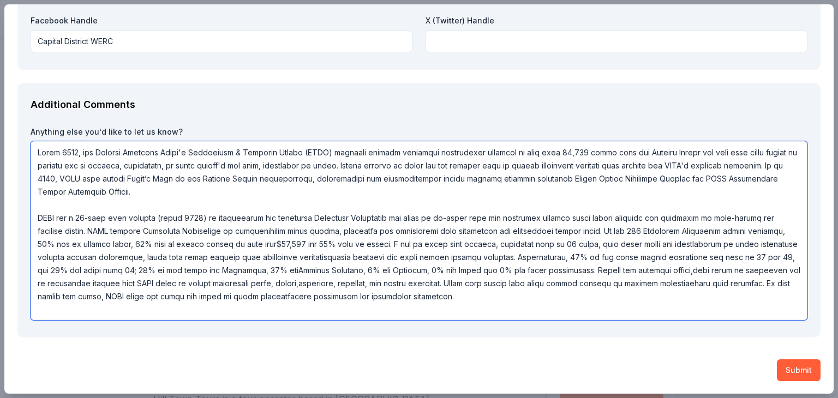
click at [360, 256] on textarea at bounding box center [419, 230] width 777 height 179
click at [362, 269] on textarea at bounding box center [419, 230] width 777 height 179
click at [388, 283] on textarea at bounding box center [419, 230] width 777 height 179
click at [390, 282] on textarea at bounding box center [419, 230] width 777 height 179
click at [447, 296] on textarea at bounding box center [419, 230] width 777 height 179
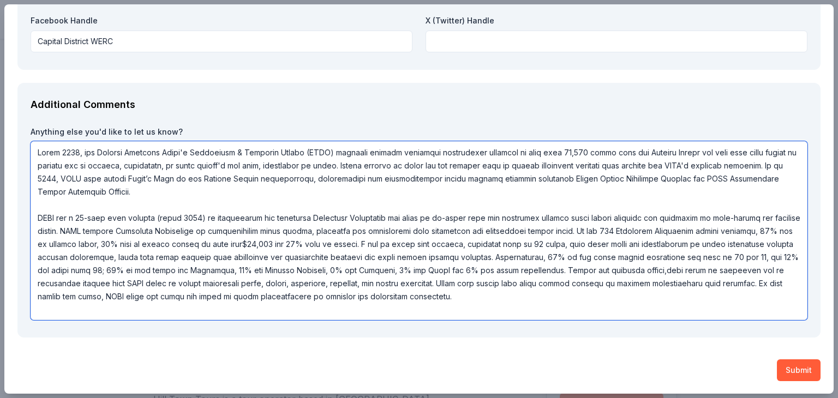
click at [702, 244] on textarea at bounding box center [419, 230] width 777 height 179
click at [730, 257] on textarea at bounding box center [419, 230] width 777 height 179
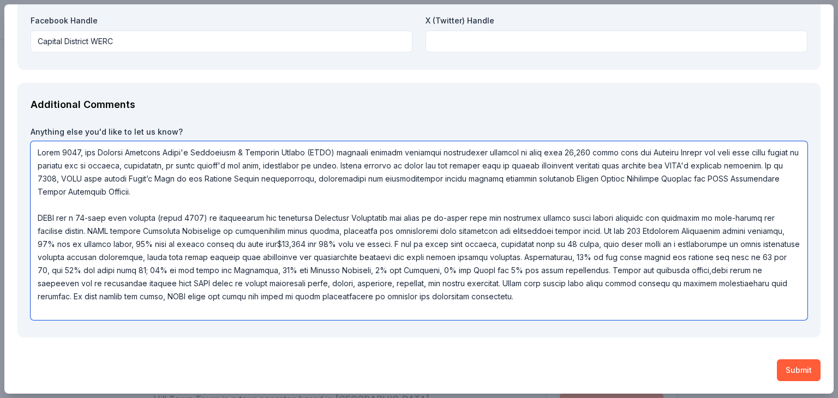
click at [749, 270] on textarea at bounding box center [419, 230] width 777 height 179
click at [82, 295] on textarea at bounding box center [419, 230] width 777 height 179
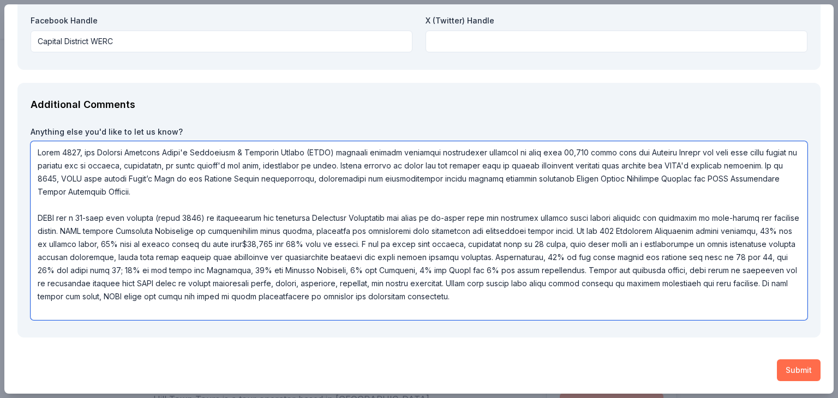
type textarea "Lorem 1371, ips Dolorsi Ametcons Adipi'e Seddoeiusm & Temporin Utlabo (ETDO) ma…"
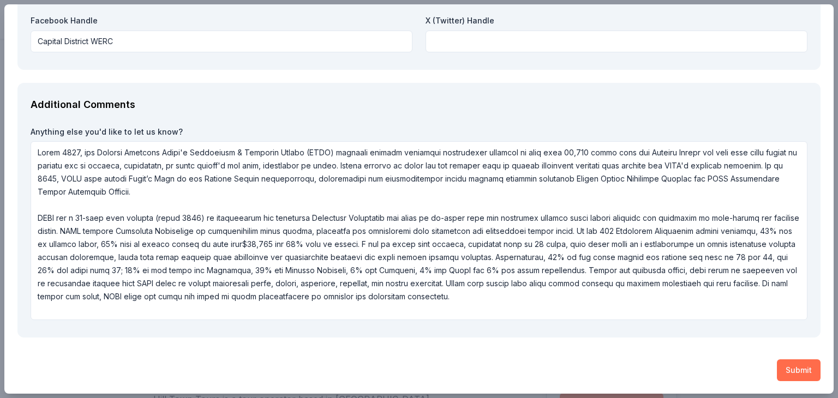
click at [788, 369] on button "Submit" at bounding box center [799, 371] width 44 height 22
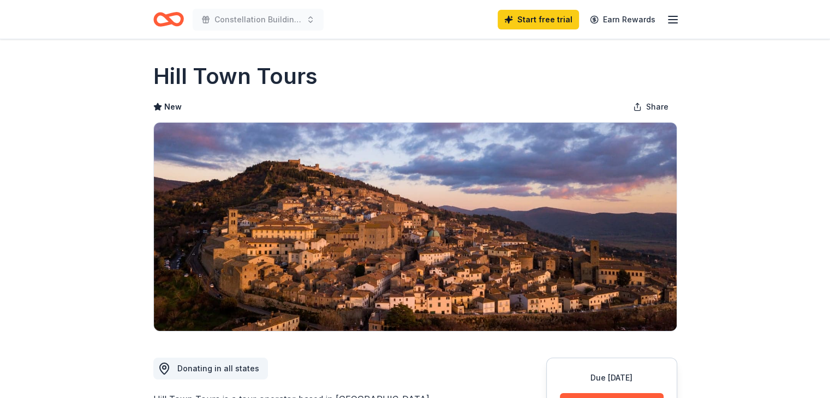
scroll to position [0, 0]
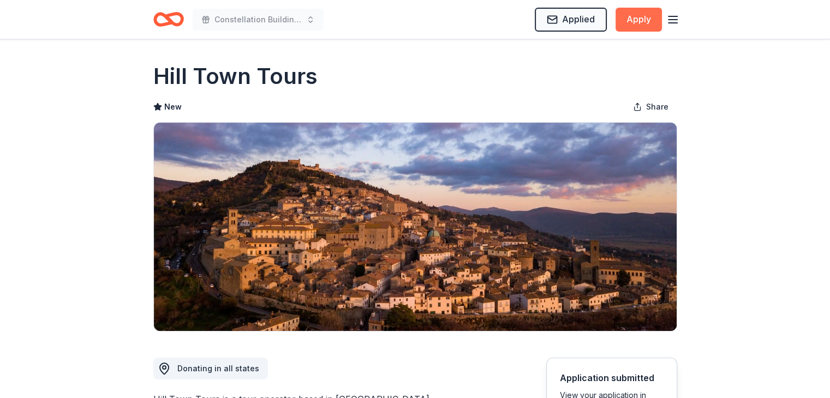
click at [639, 17] on button "Apply" at bounding box center [639, 20] width 46 height 24
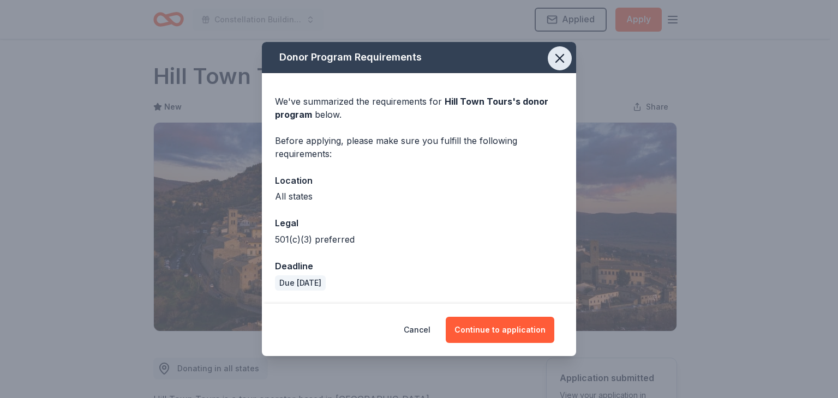
click at [554, 56] on icon "button" at bounding box center [559, 58] width 15 height 15
